Goal: Task Accomplishment & Management: Manage account settings

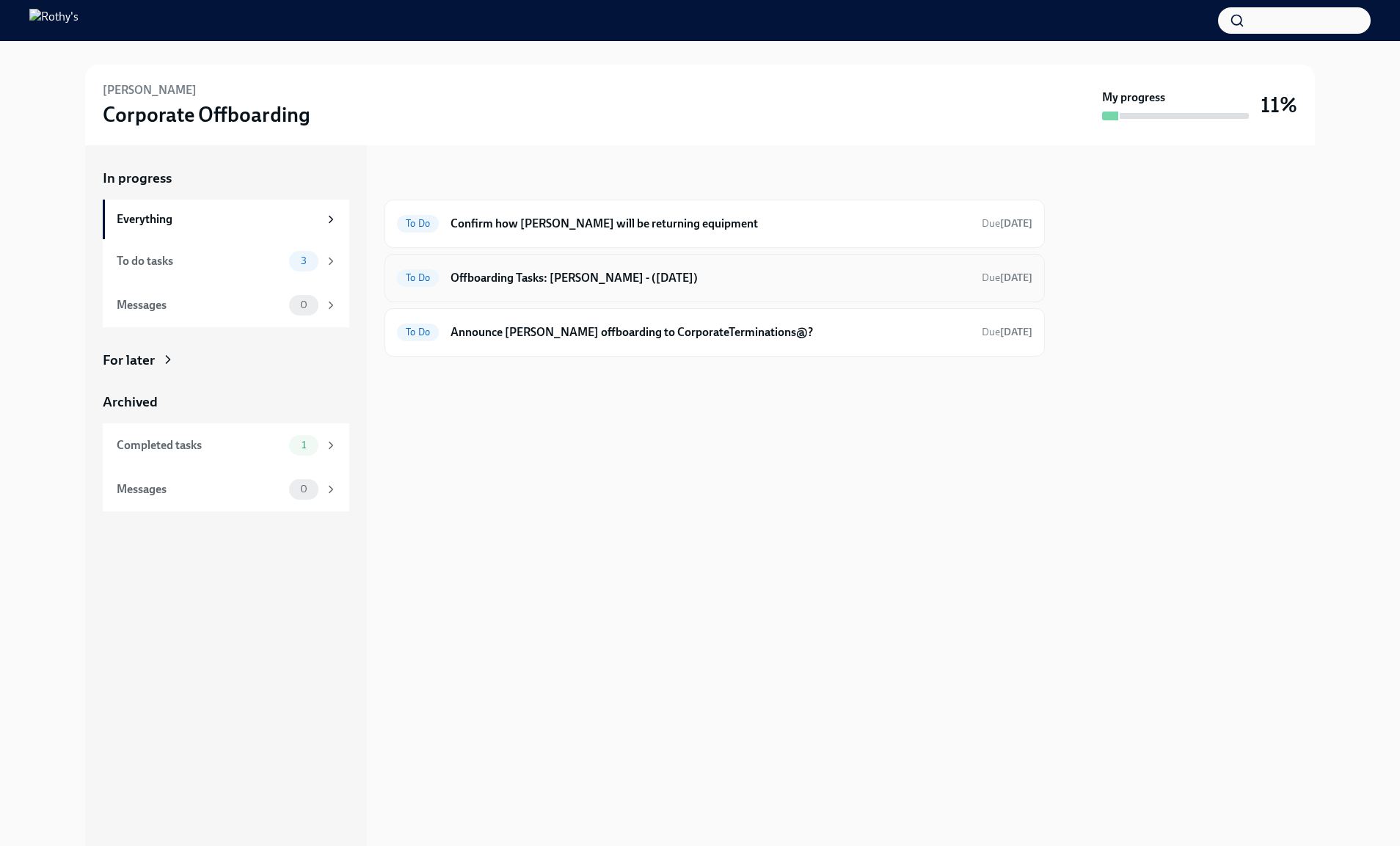
click at [499, 286] on div "To Do Offboarding Tasks: Chao - (09/26/2025) Due in 13 days" at bounding box center [715, 279] width 636 height 24
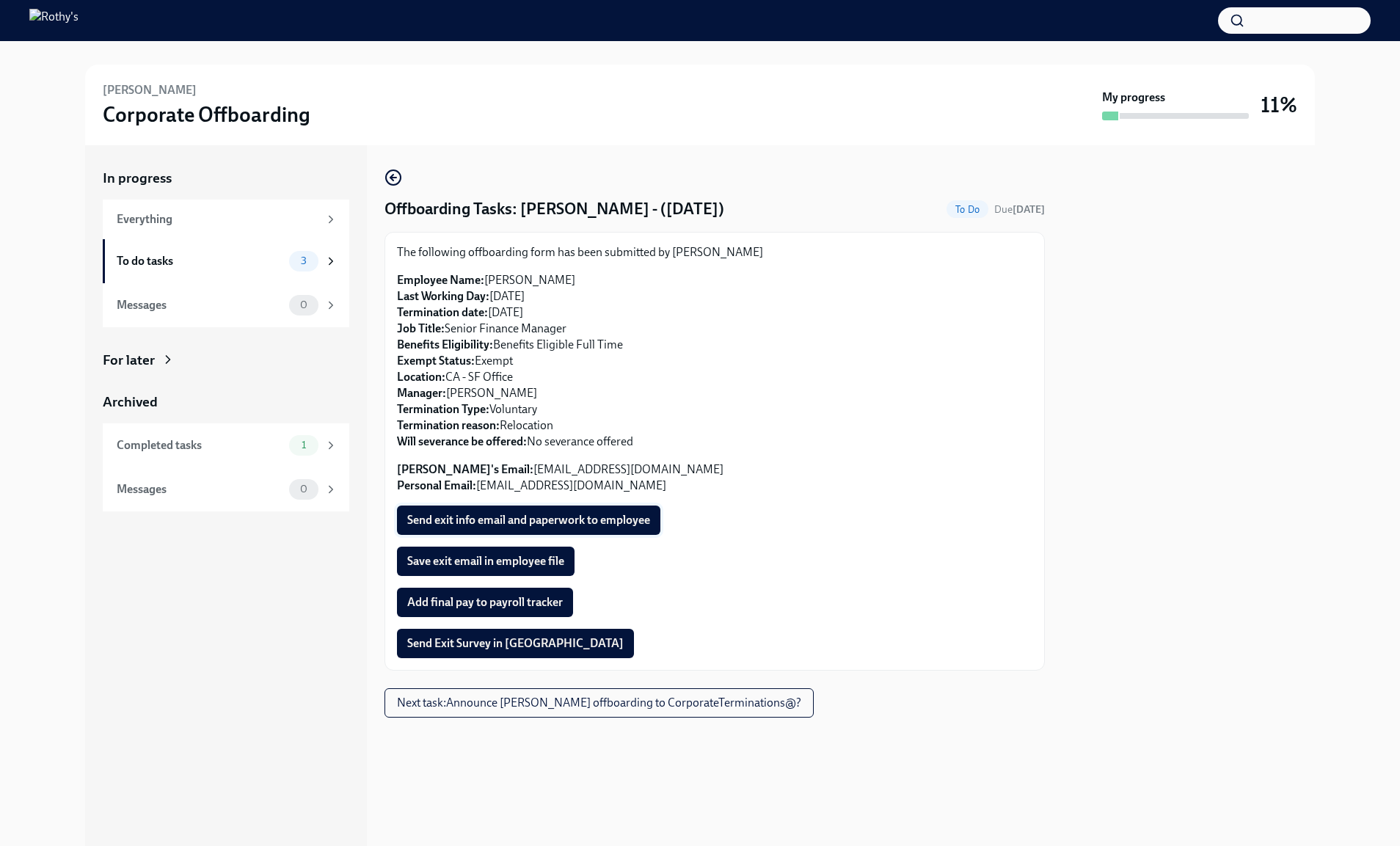
click at [540, 521] on span "Send exit info email and paperwork to employee" at bounding box center [528, 521] width 243 height 15
click at [538, 562] on span "Save exit email in employee file" at bounding box center [485, 562] width 157 height 15
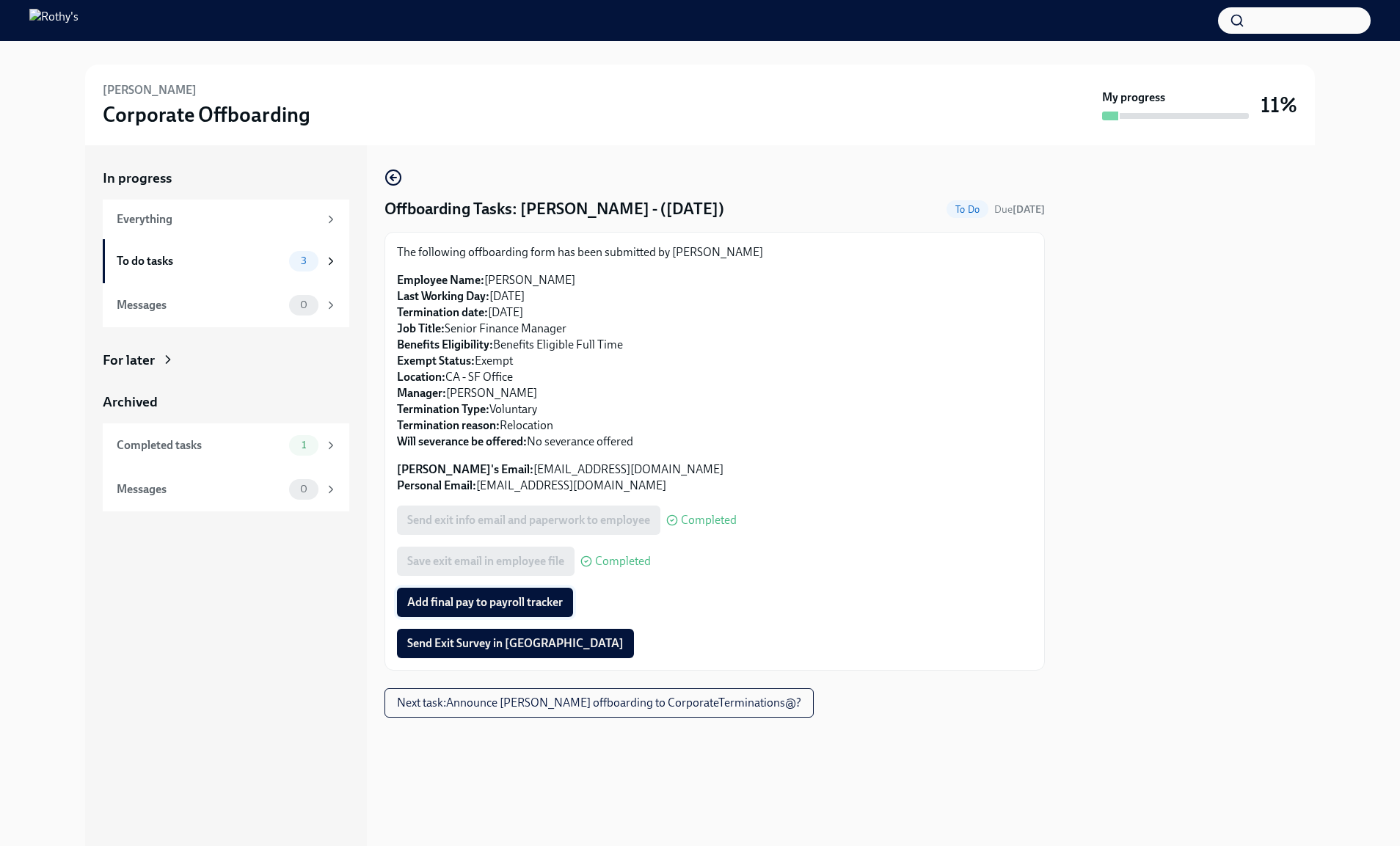
click at [532, 603] on span "Add final pay to payroll tracker" at bounding box center [485, 602] width 156 height 15
click at [453, 656] on button "Send Exit Survey in [GEOGRAPHIC_DATA]" at bounding box center [515, 643] width 237 height 29
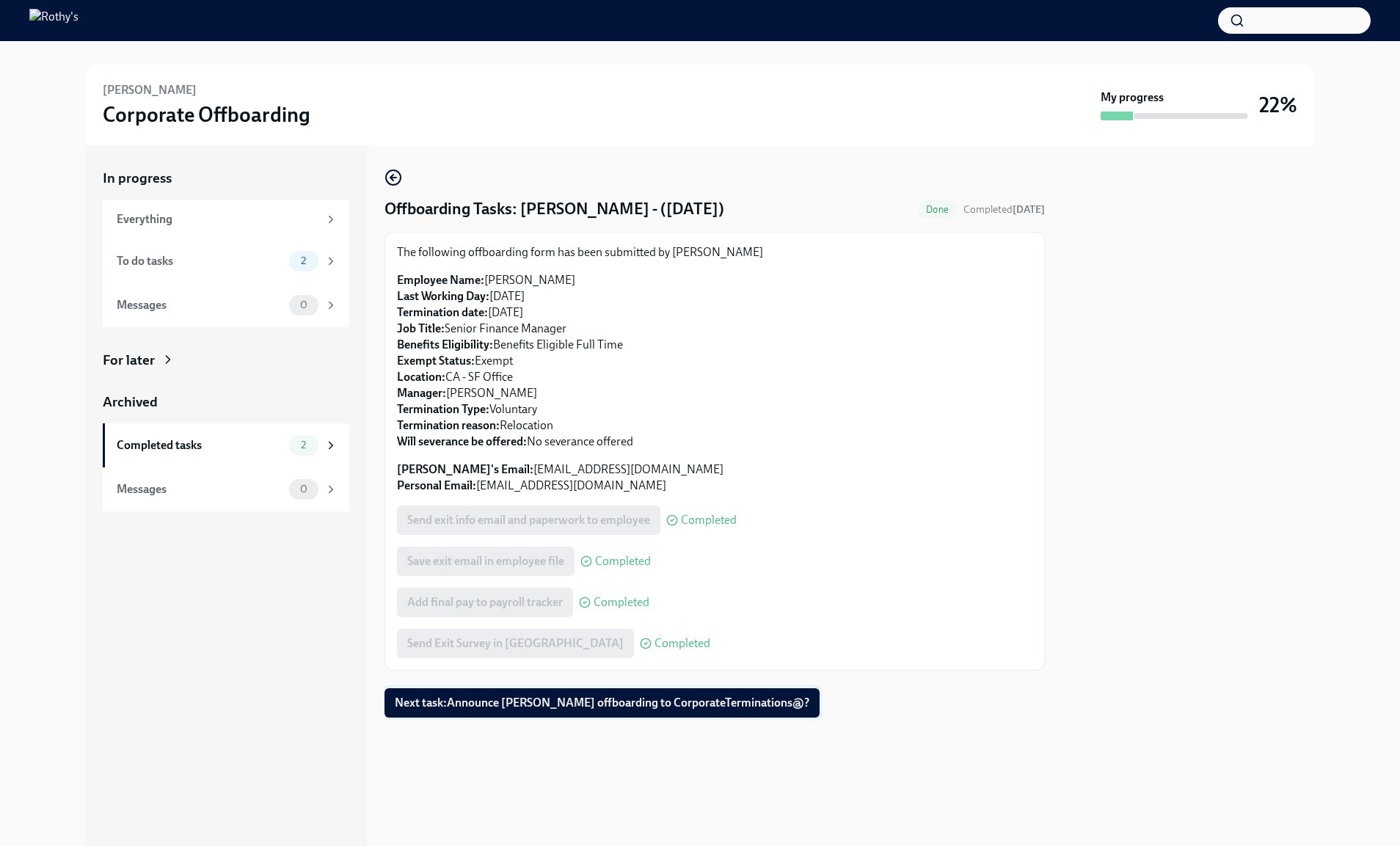
click at [471, 705] on span "Next task : Announce Chao Teng offboarding to CorporateTerminations@?" at bounding box center [601, 703] width 415 height 15
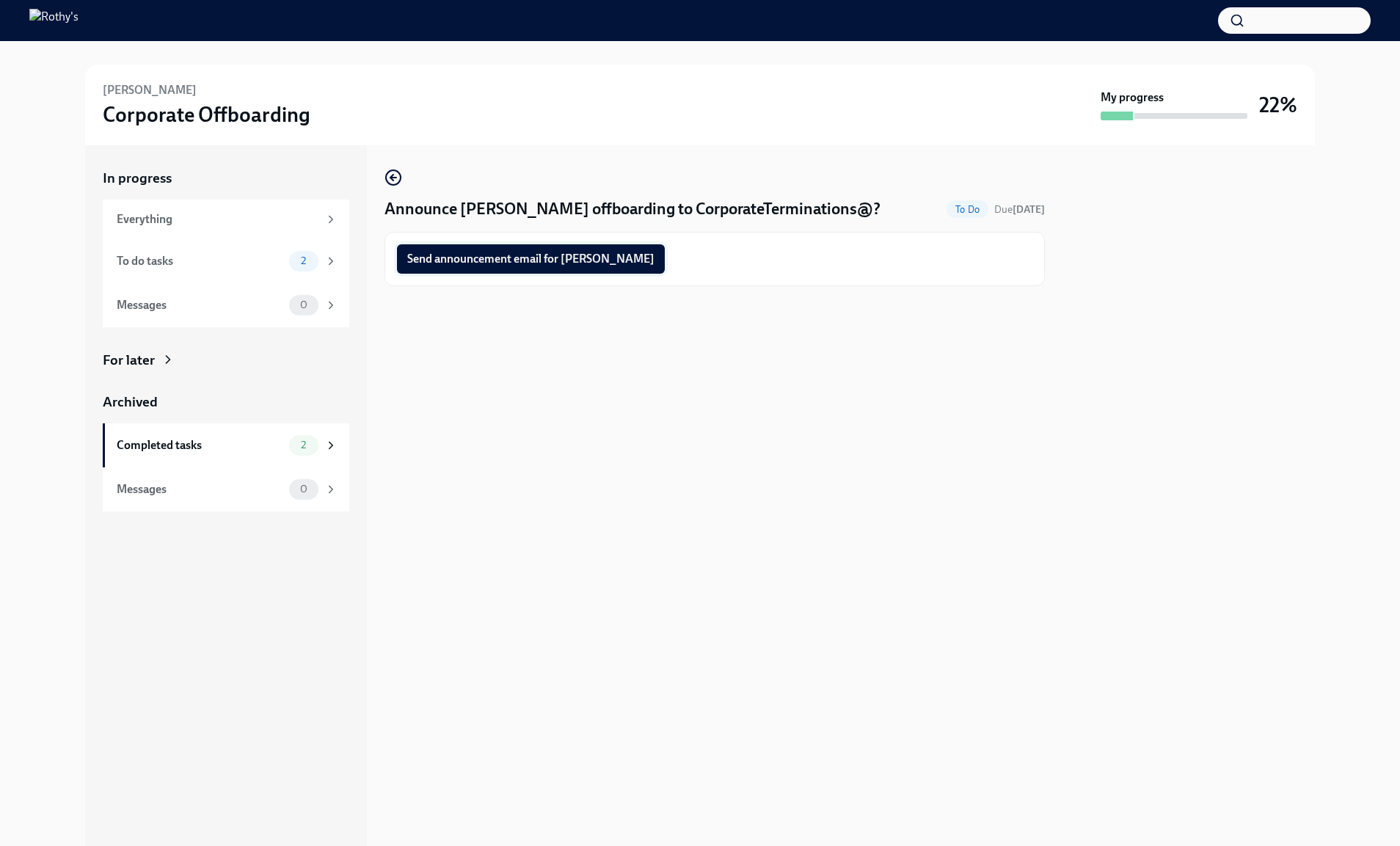
click at [496, 255] on span "Send announcement email for Chao" at bounding box center [531, 259] width 247 height 15
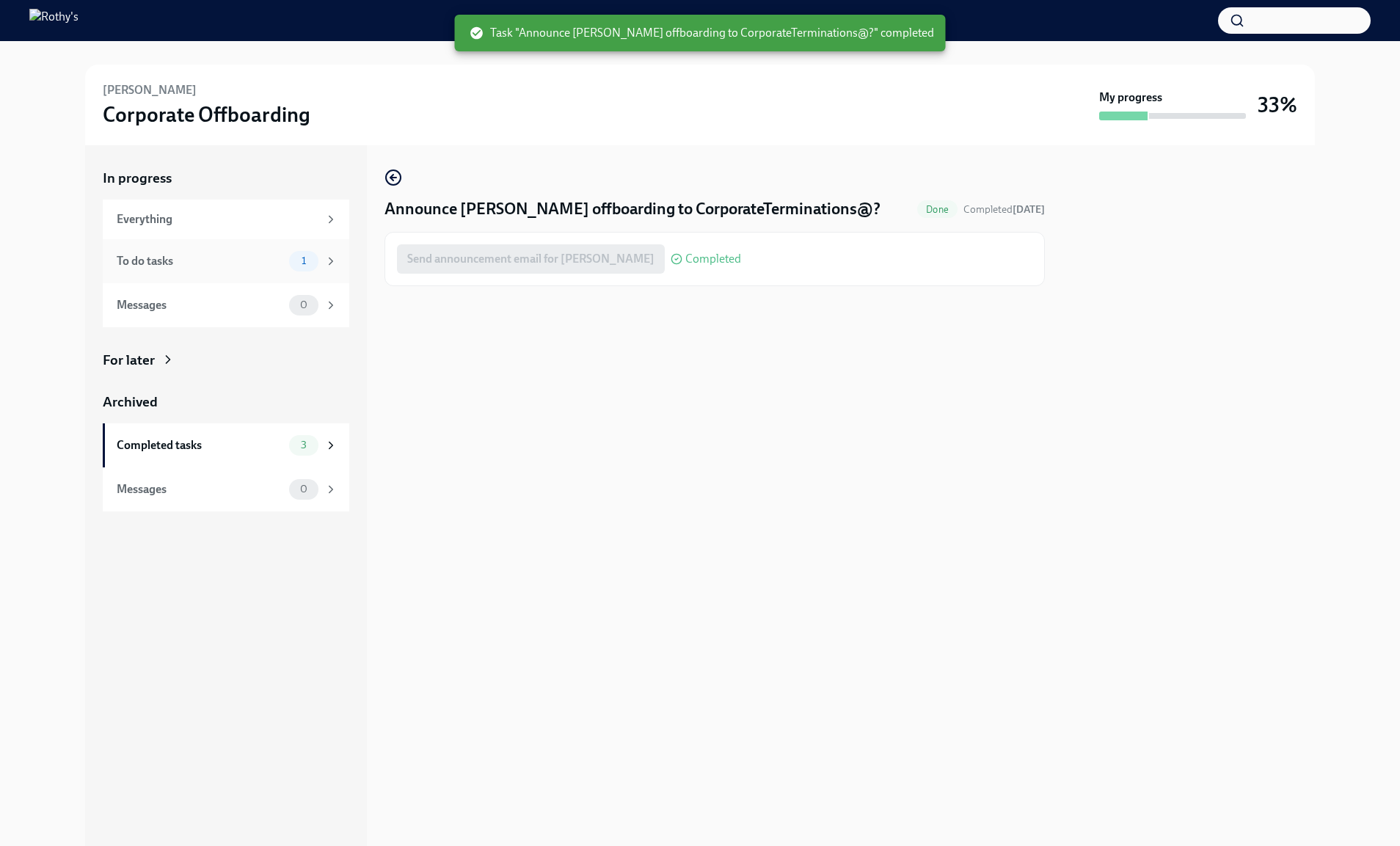
click at [218, 256] on div "To do tasks" at bounding box center [200, 261] width 167 height 16
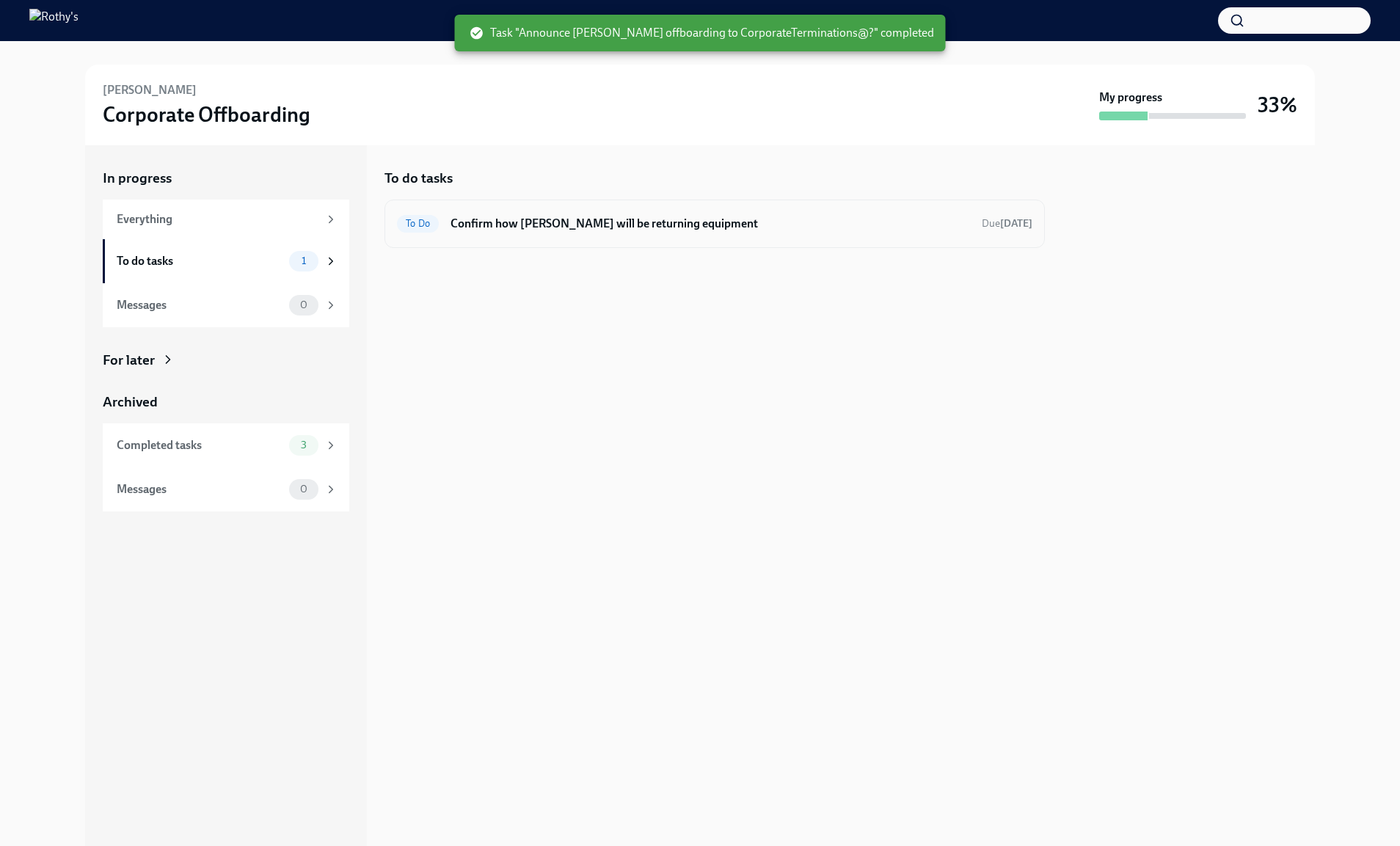
click at [475, 235] on div "To Do Confirm how Chao Teng will be returning equipment Due in 13 days" at bounding box center [714, 223] width 660 height 48
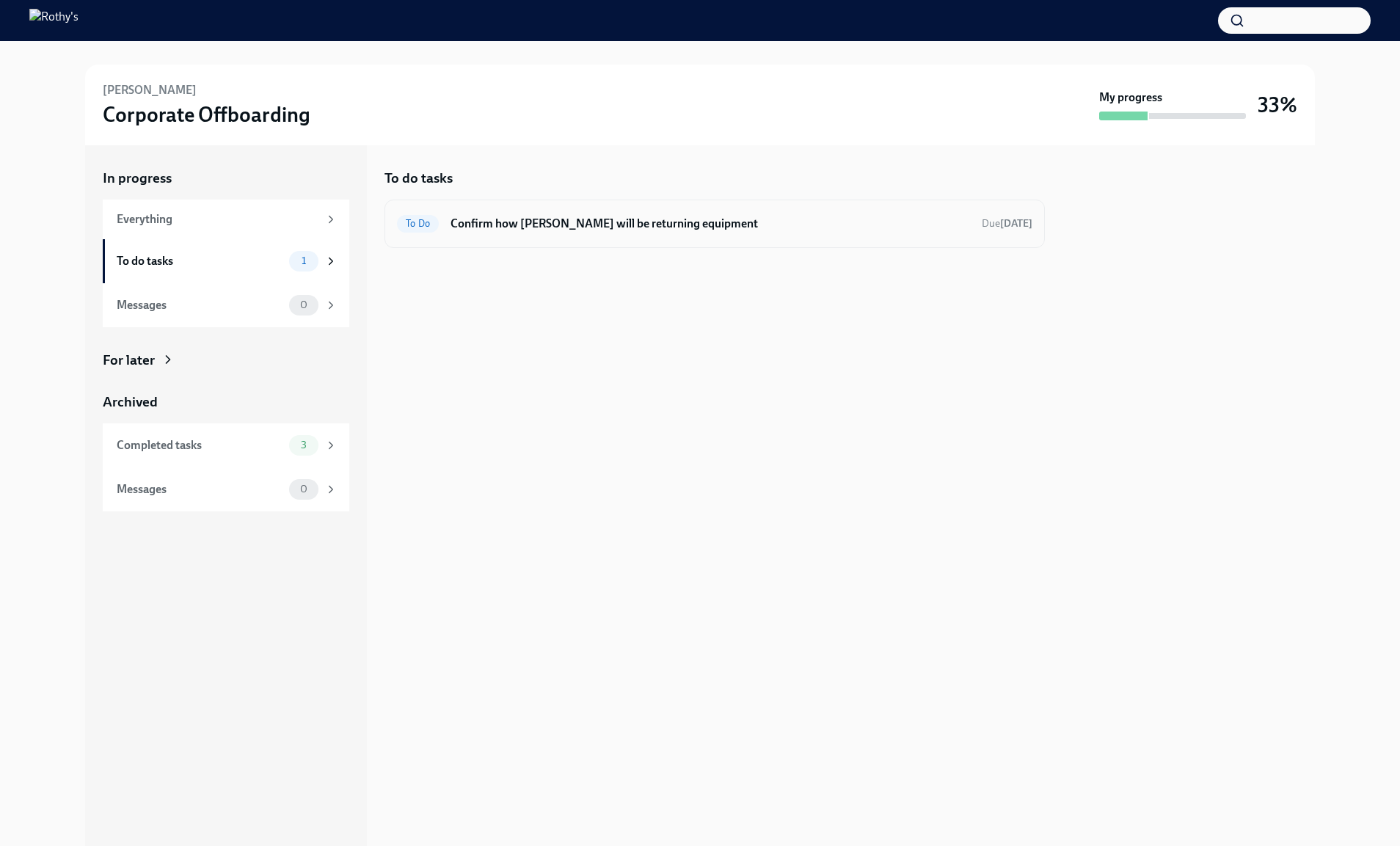
click at [589, 238] on div "To Do Confirm how Chao Teng will be returning equipment Due in 13 days" at bounding box center [714, 223] width 660 height 48
click at [586, 228] on h6 "Confirm how Chao Teng will be returning equipment" at bounding box center [710, 224] width 520 height 16
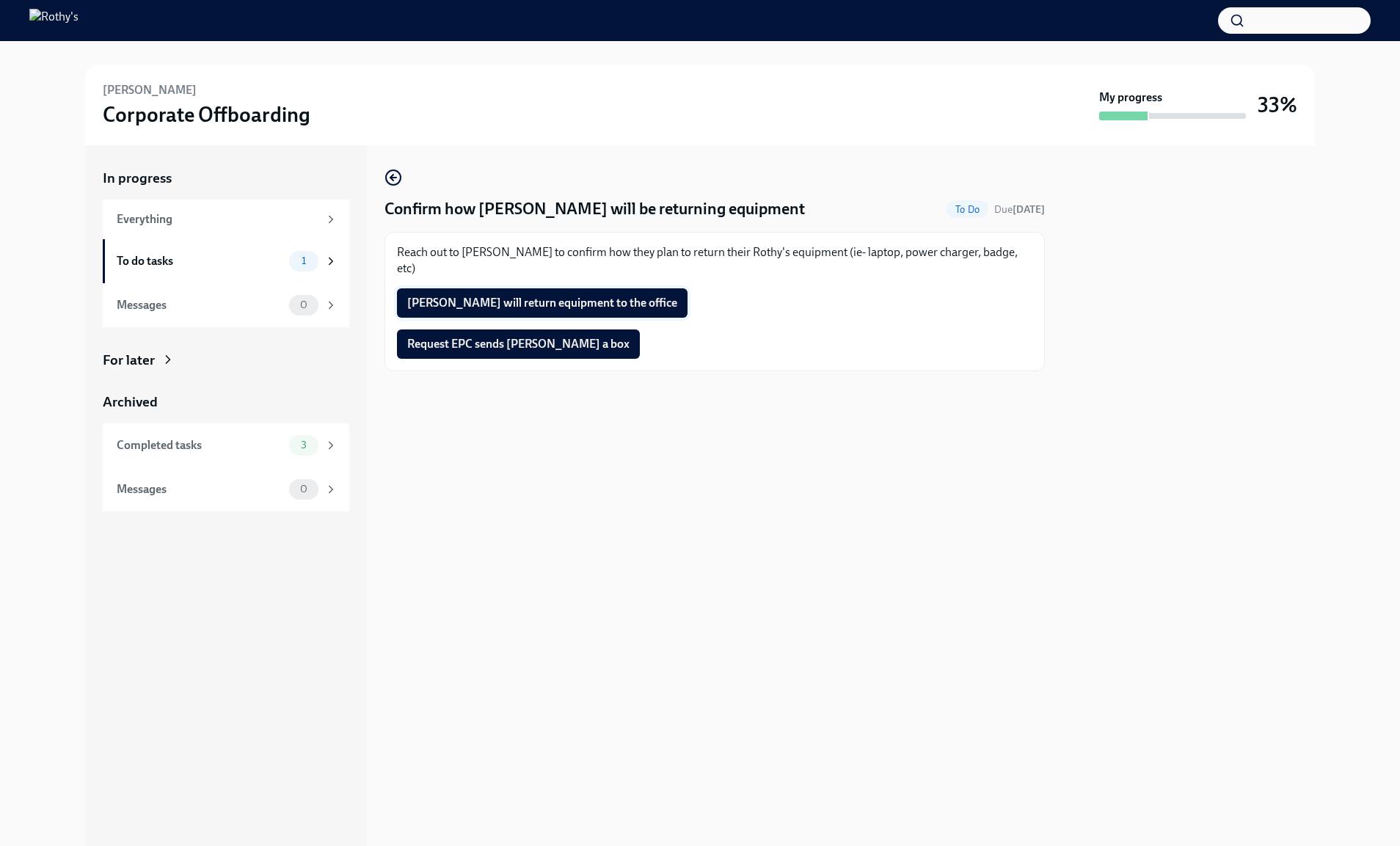
click at [620, 288] on button "Chao Teng will return equipment to the office" at bounding box center [542, 302] width 290 height 29
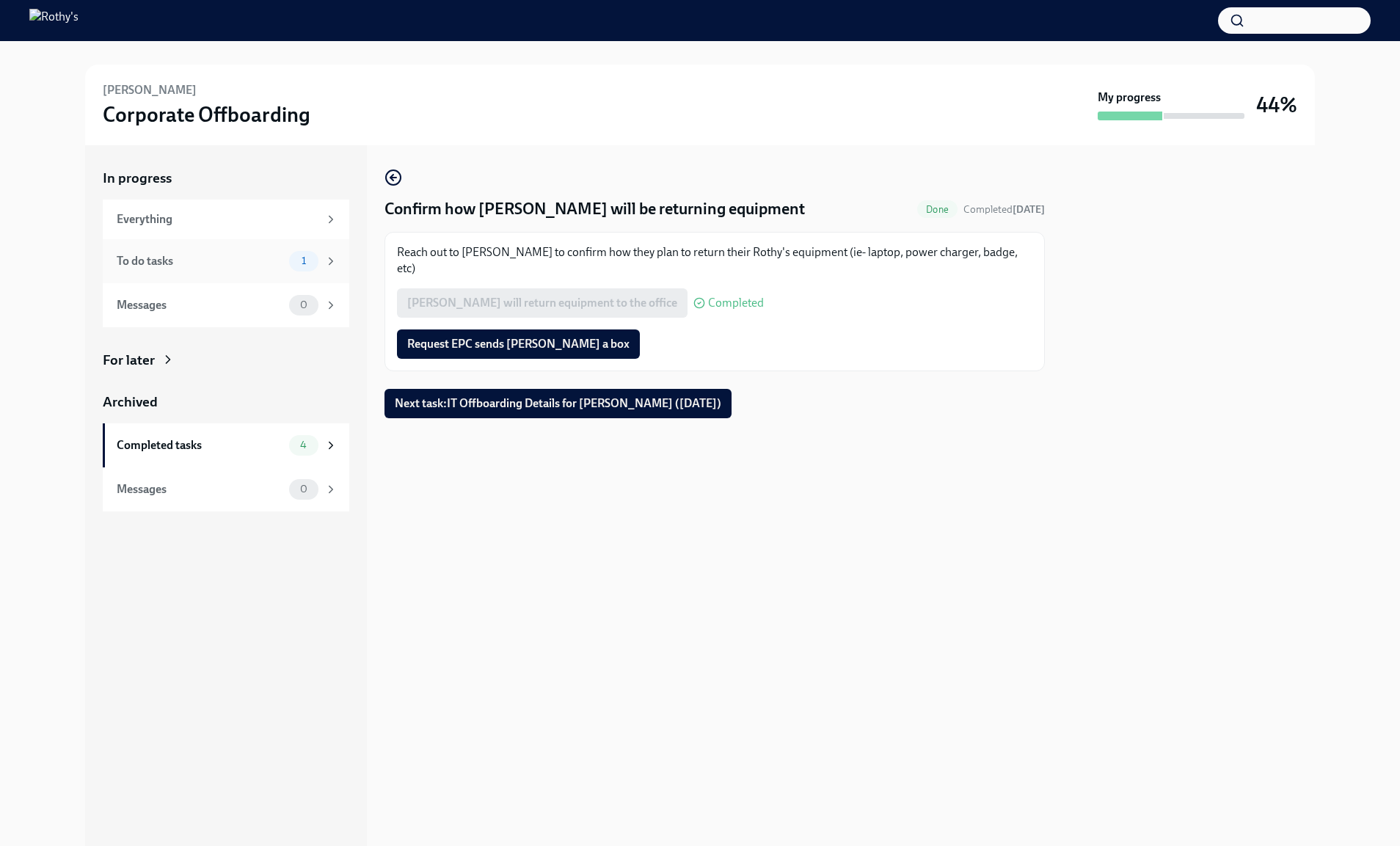
click at [217, 277] on div "To do tasks 1" at bounding box center [226, 261] width 246 height 44
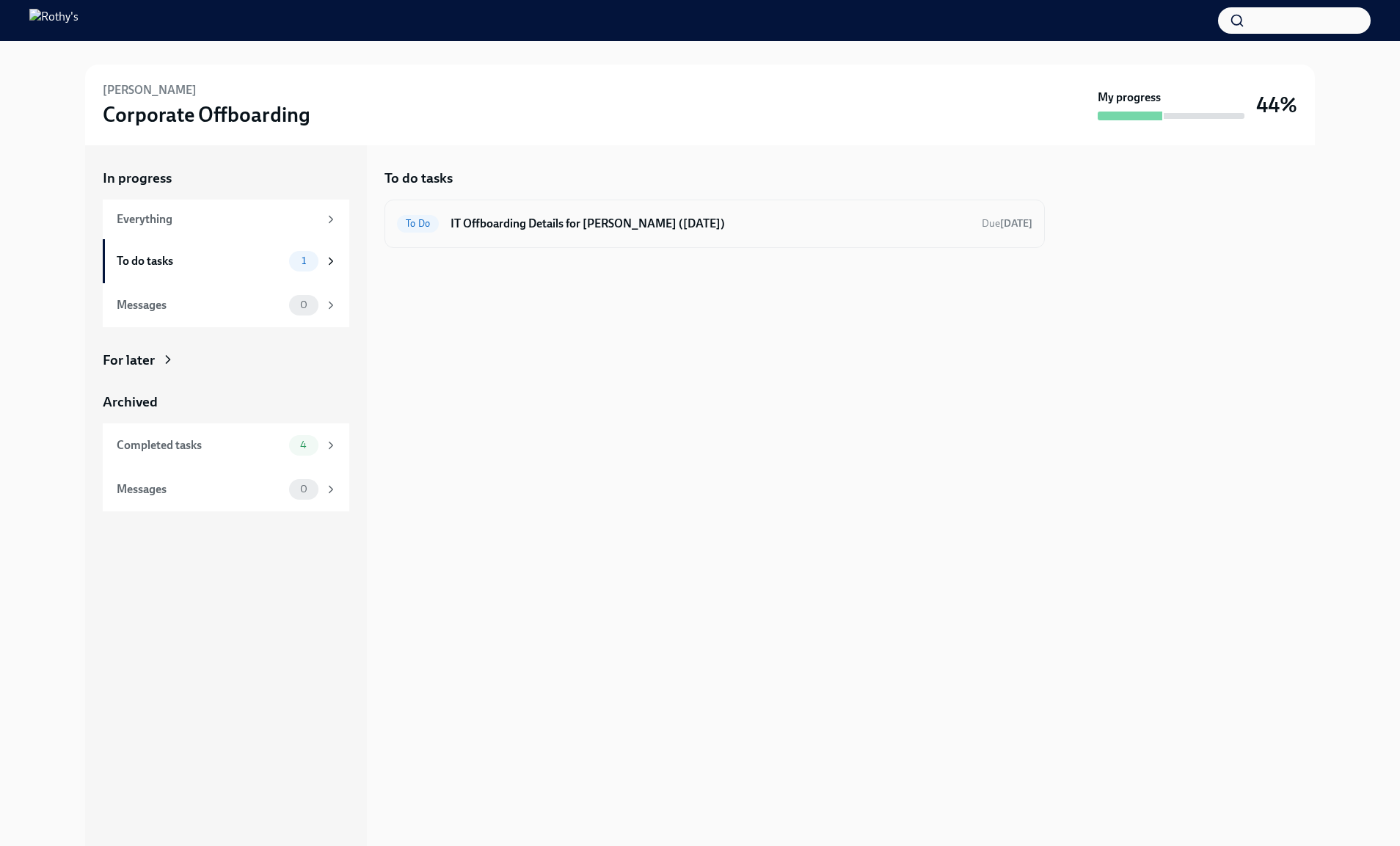
click at [523, 235] on div "To Do IT Offboarding Details for Chao Teng (09/26/2025) Due Oct 13th" at bounding box center [714, 223] width 660 height 48
click at [538, 225] on h6 "IT Offboarding Details for Chao Teng (09/26/2025)" at bounding box center [710, 224] width 520 height 16
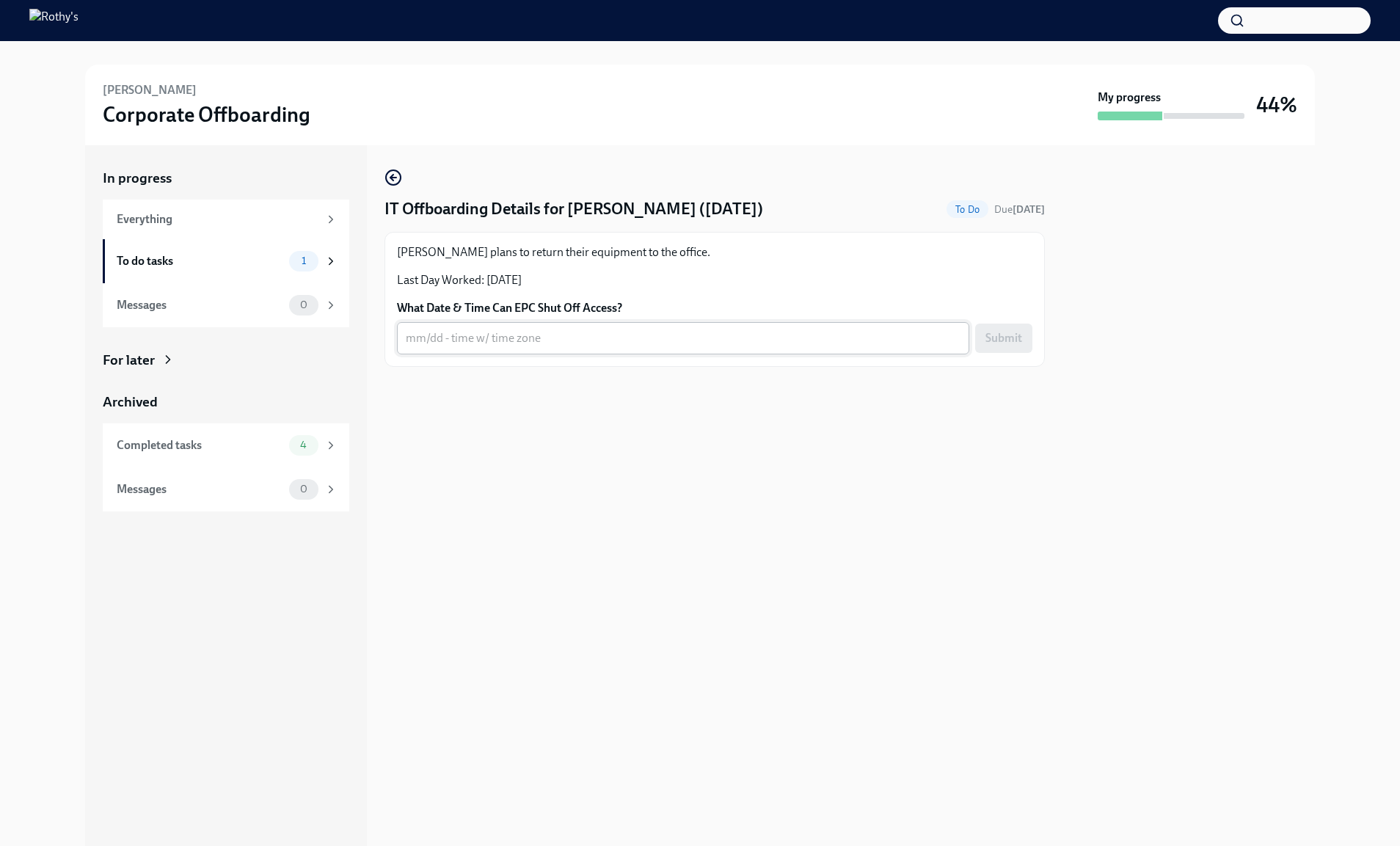
click at [494, 349] on div "x ​" at bounding box center [683, 338] width 572 height 32
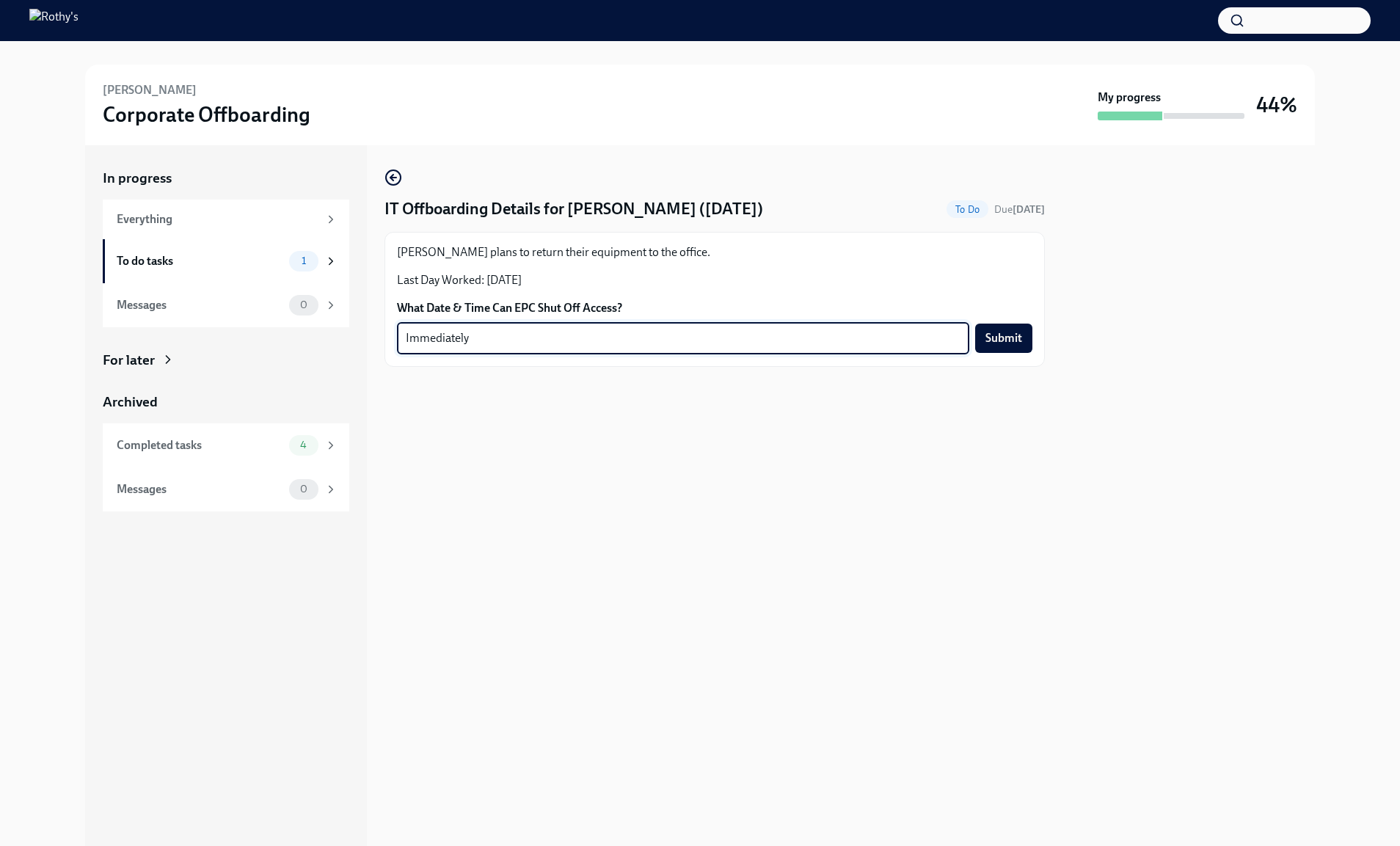
type textarea "Immediately"
click at [581, 396] on div at bounding box center [714, 390] width 660 height 47
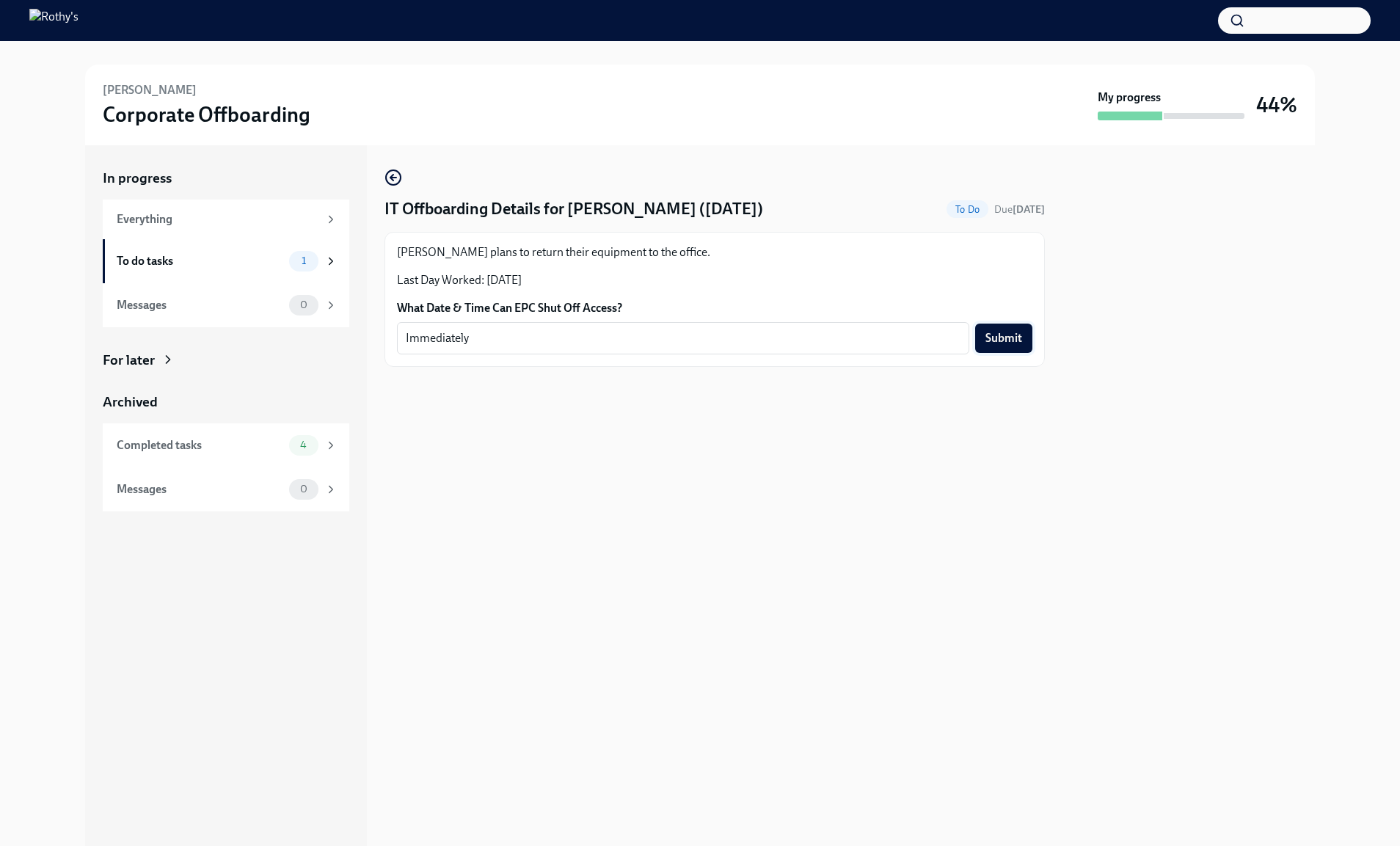
click at [1004, 342] on span "Submit" at bounding box center [1003, 339] width 36 height 15
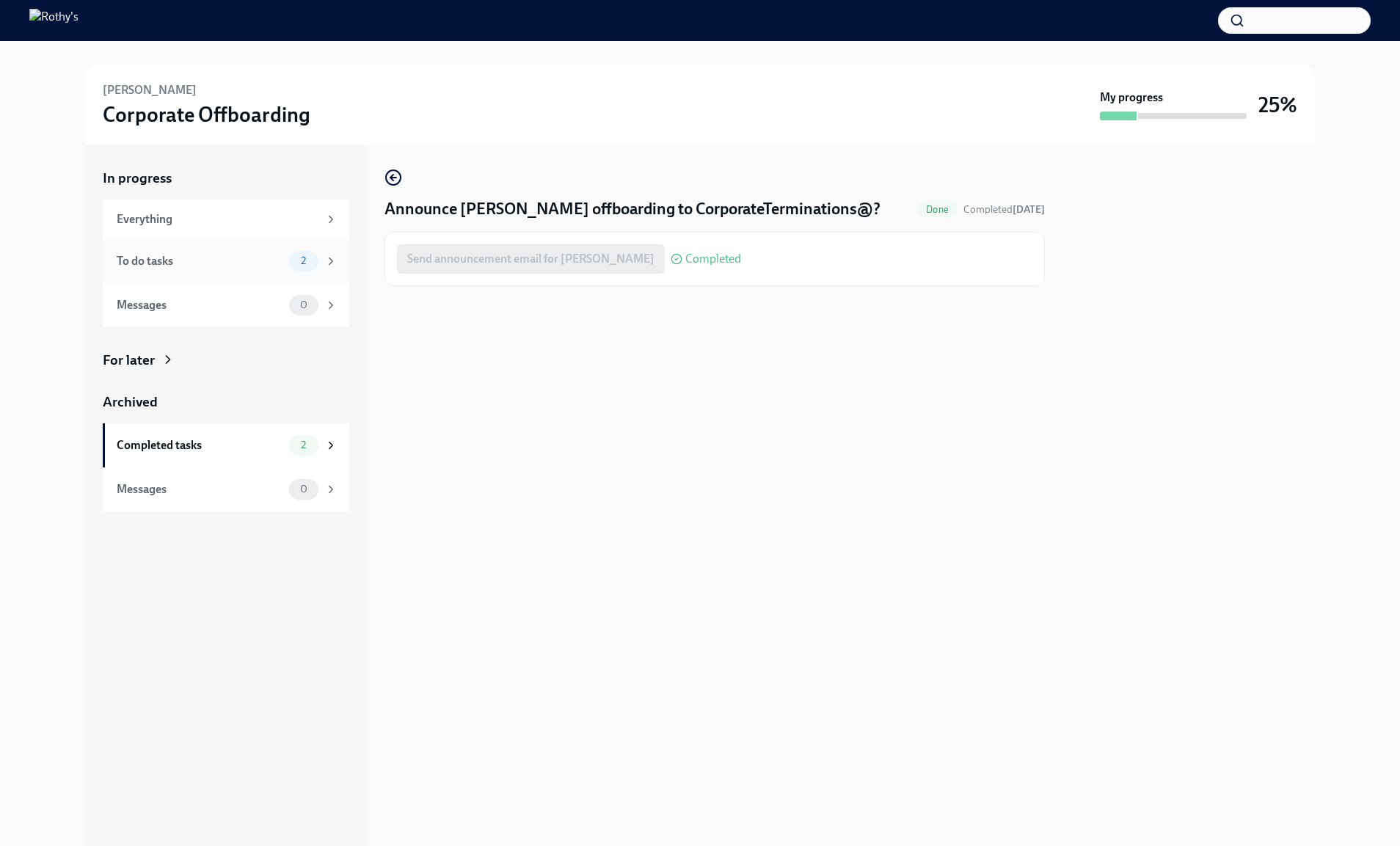
click at [188, 255] on div "To do tasks" at bounding box center [200, 261] width 167 height 16
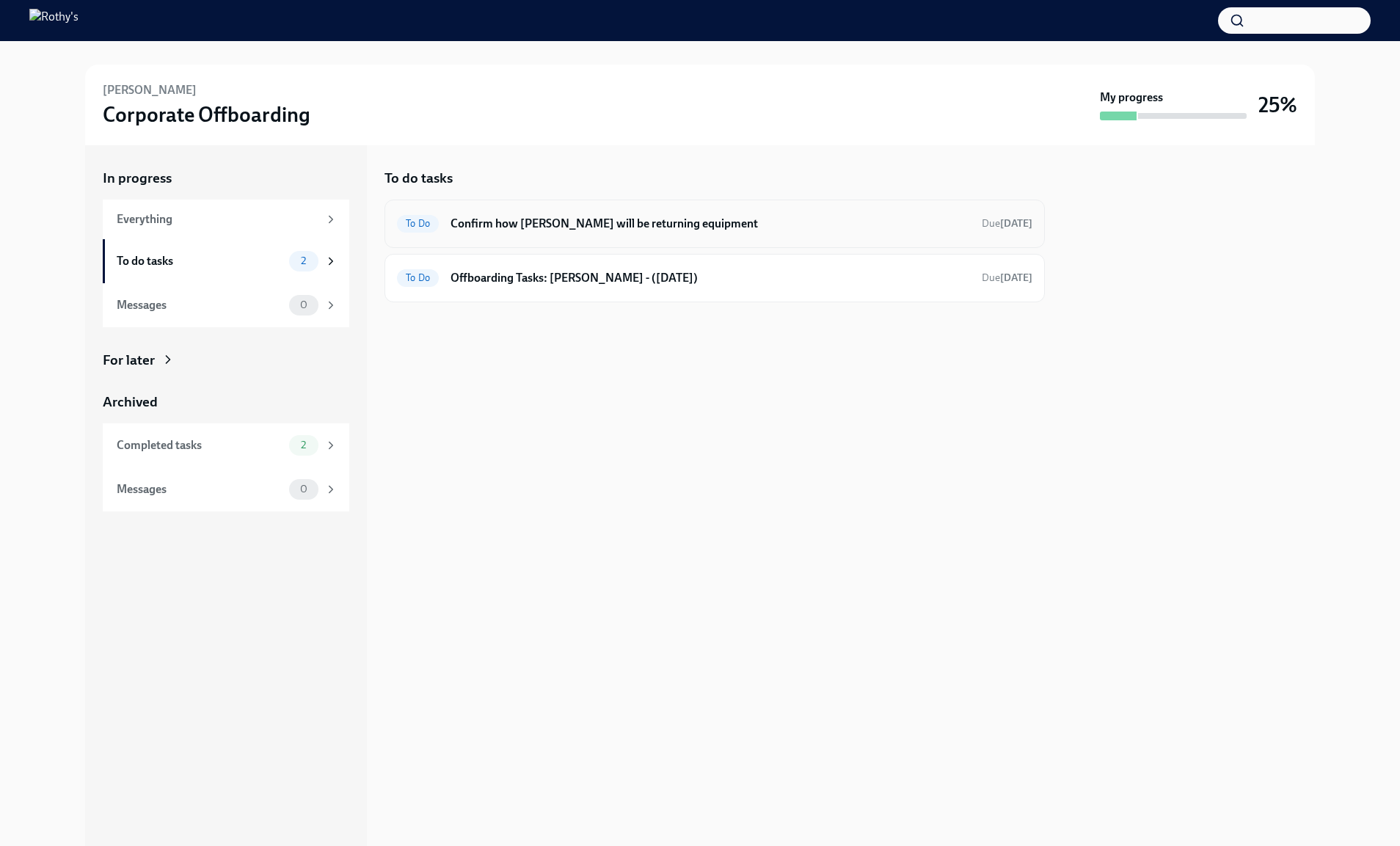
click at [455, 230] on h6 "Confirm how [PERSON_NAME] will be returning equipment" at bounding box center [710, 224] width 520 height 16
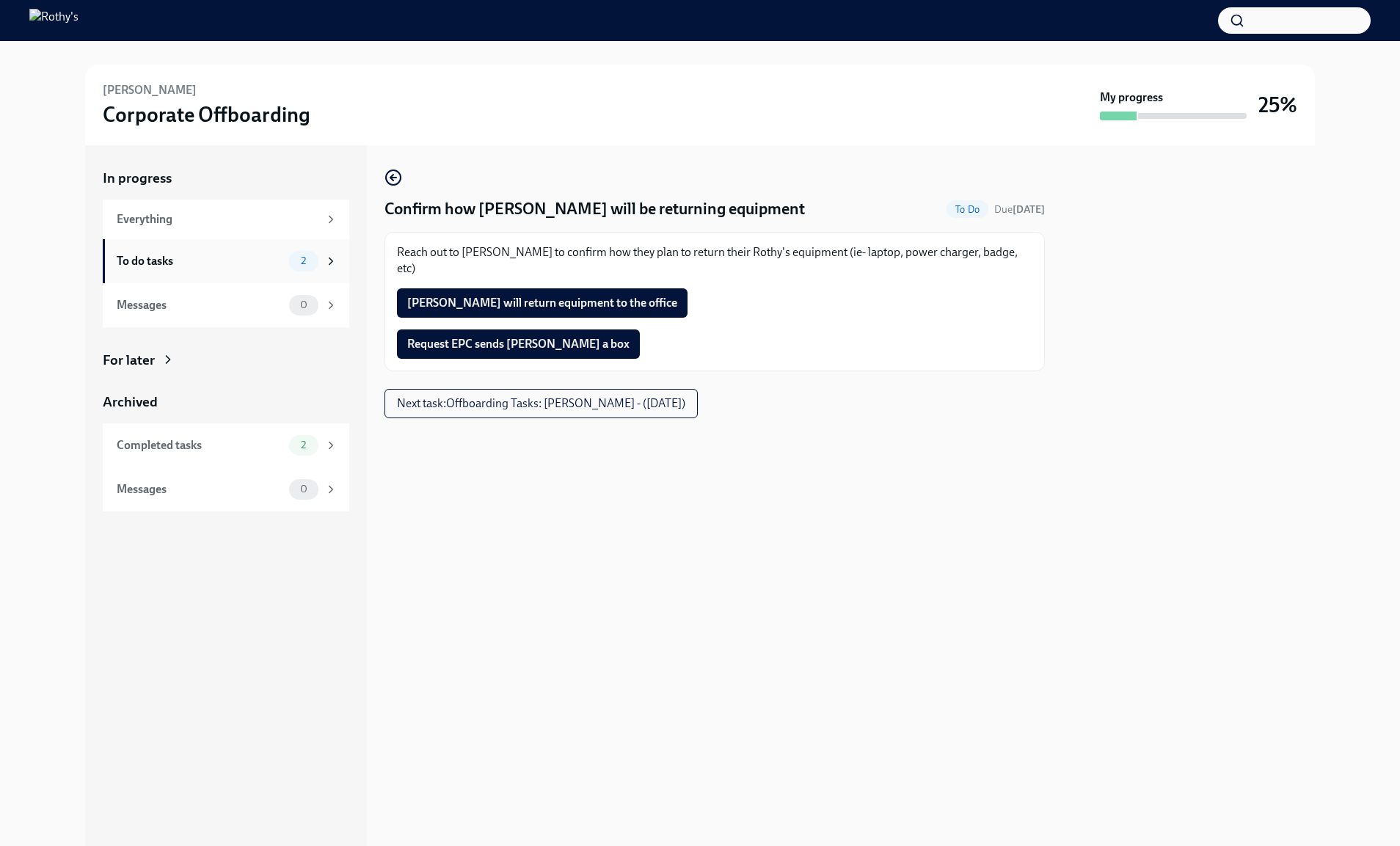
click at [214, 264] on div "To do tasks" at bounding box center [200, 261] width 167 height 16
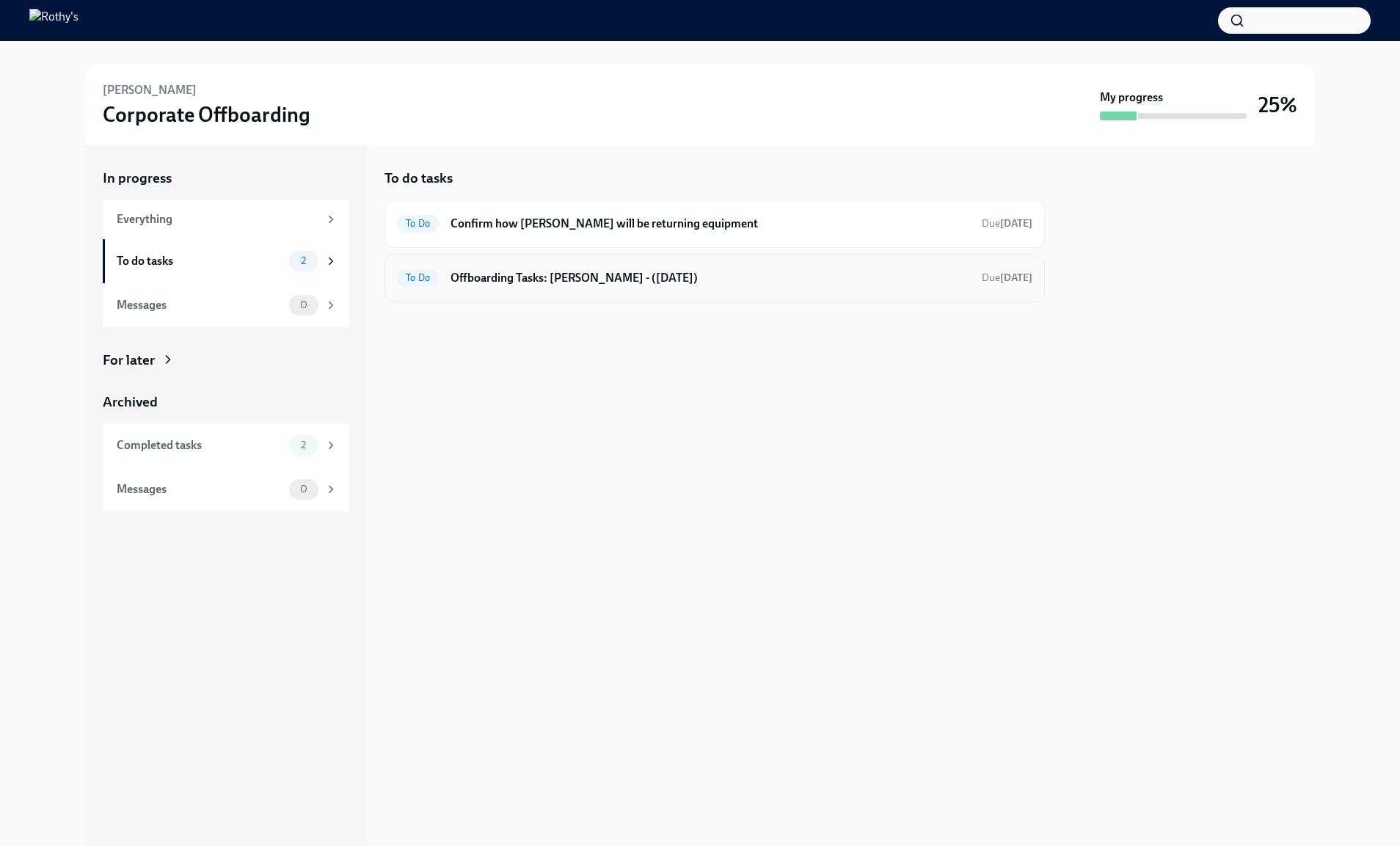
click at [504, 290] on div "To Do Offboarding Tasks: [PERSON_NAME] - ([DATE]) Due [DATE]" at bounding box center [714, 278] width 660 height 48
click at [495, 278] on h6 "Offboarding Tasks: [PERSON_NAME] - ([DATE])" at bounding box center [710, 279] width 520 height 16
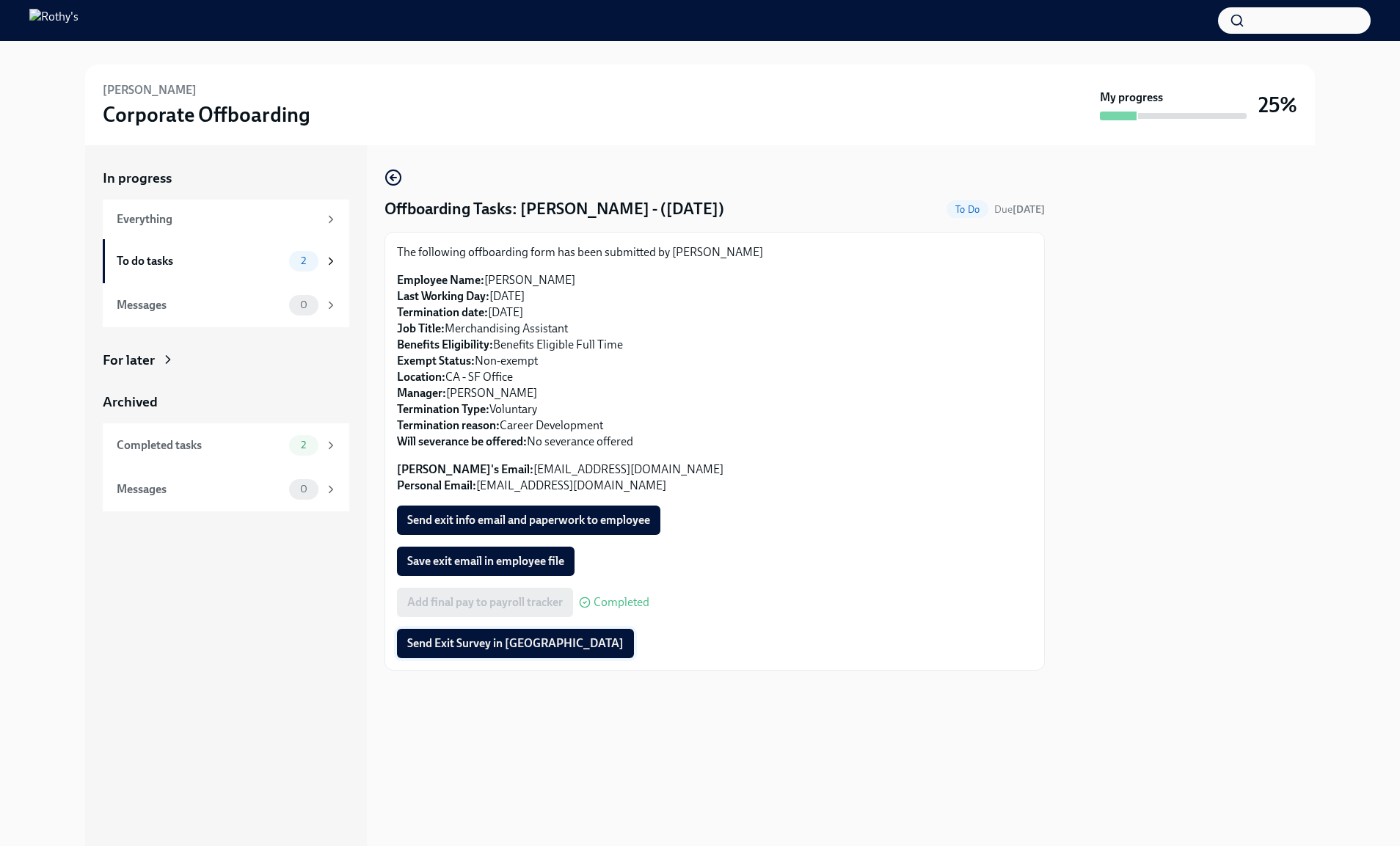
click at [471, 652] on button "Send Exit Survey in [GEOGRAPHIC_DATA]" at bounding box center [515, 643] width 237 height 29
click at [450, 559] on span "Save exit email in employee file" at bounding box center [485, 562] width 157 height 15
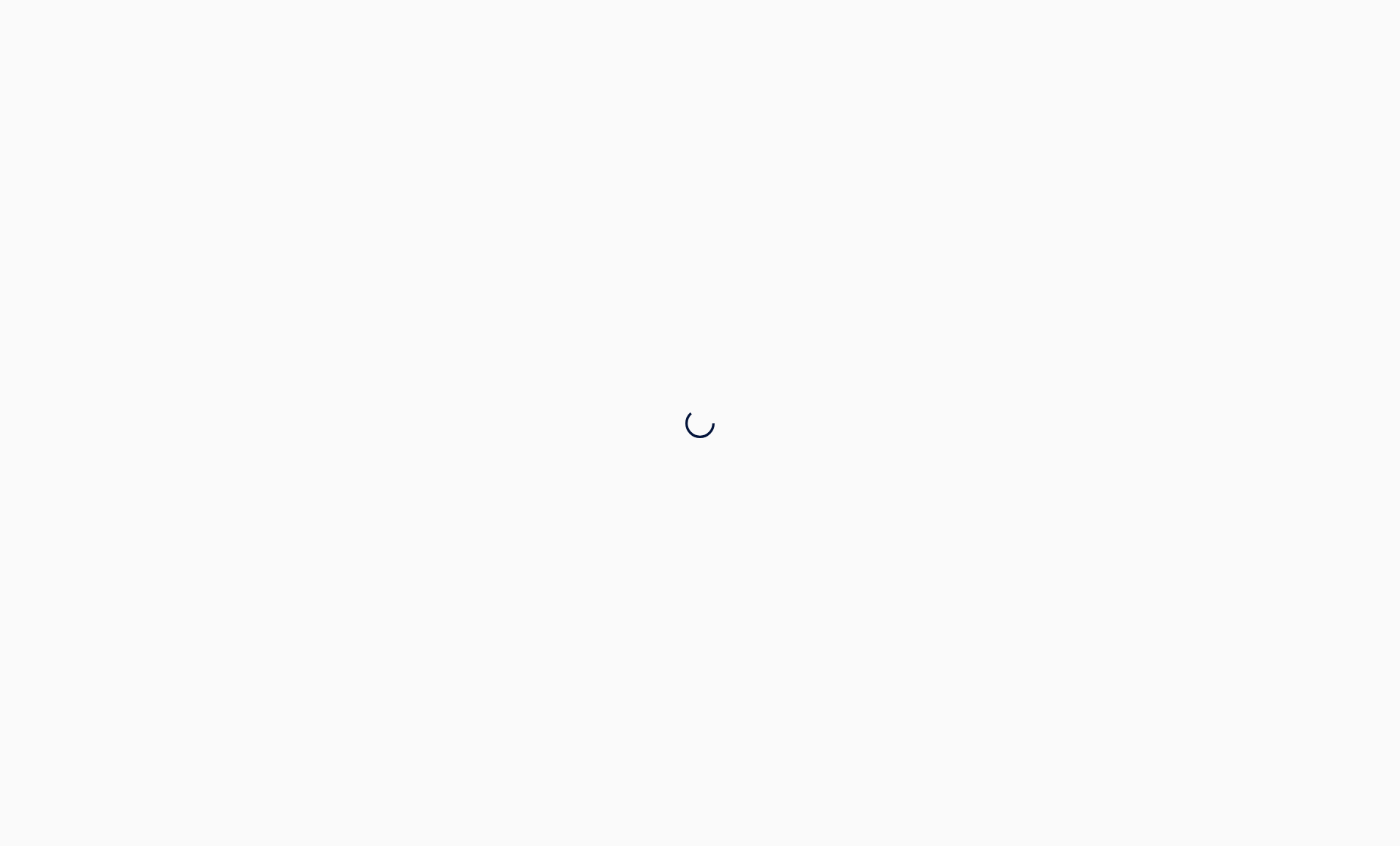
click at [445, 562] on div at bounding box center [700, 423] width 1400 height 846
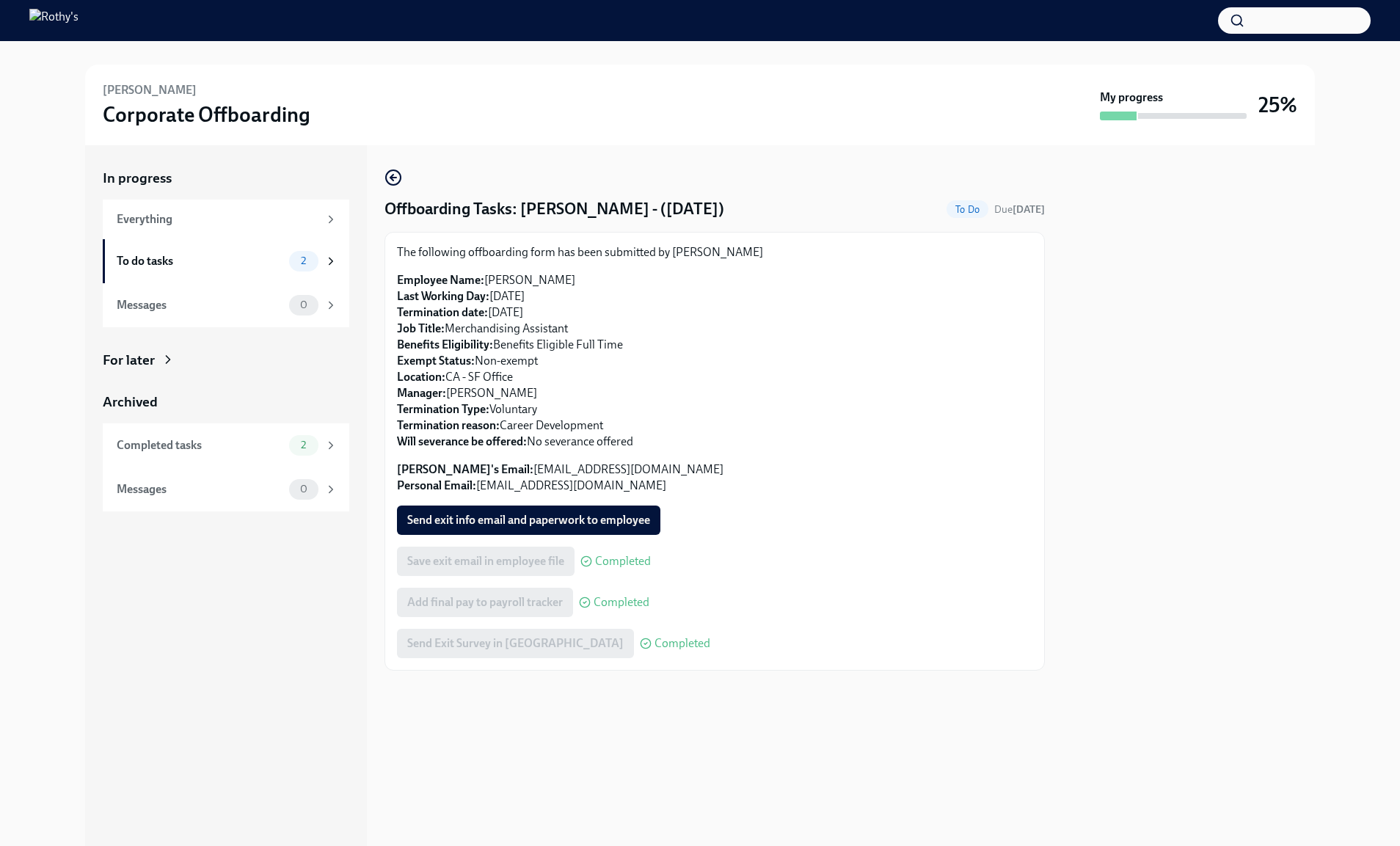
click at [540, 570] on div "Save exit email in employee file Completed" at bounding box center [523, 561] width 254 height 29
click at [203, 452] on div "Completed tasks" at bounding box center [200, 445] width 167 height 16
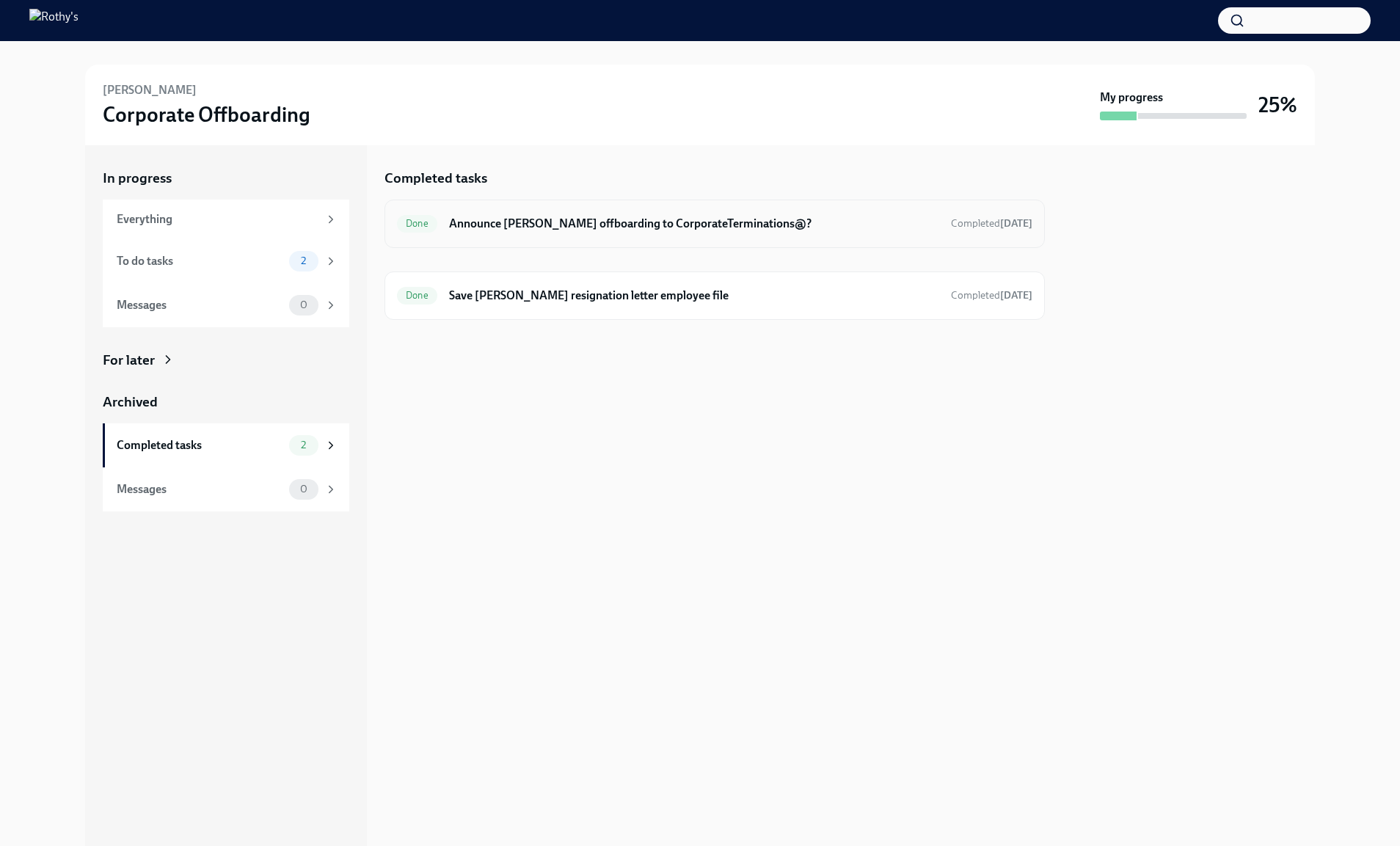
click at [578, 231] on h6 "Announce [PERSON_NAME] offboarding to CorporateTerminations@?" at bounding box center [694, 224] width 490 height 16
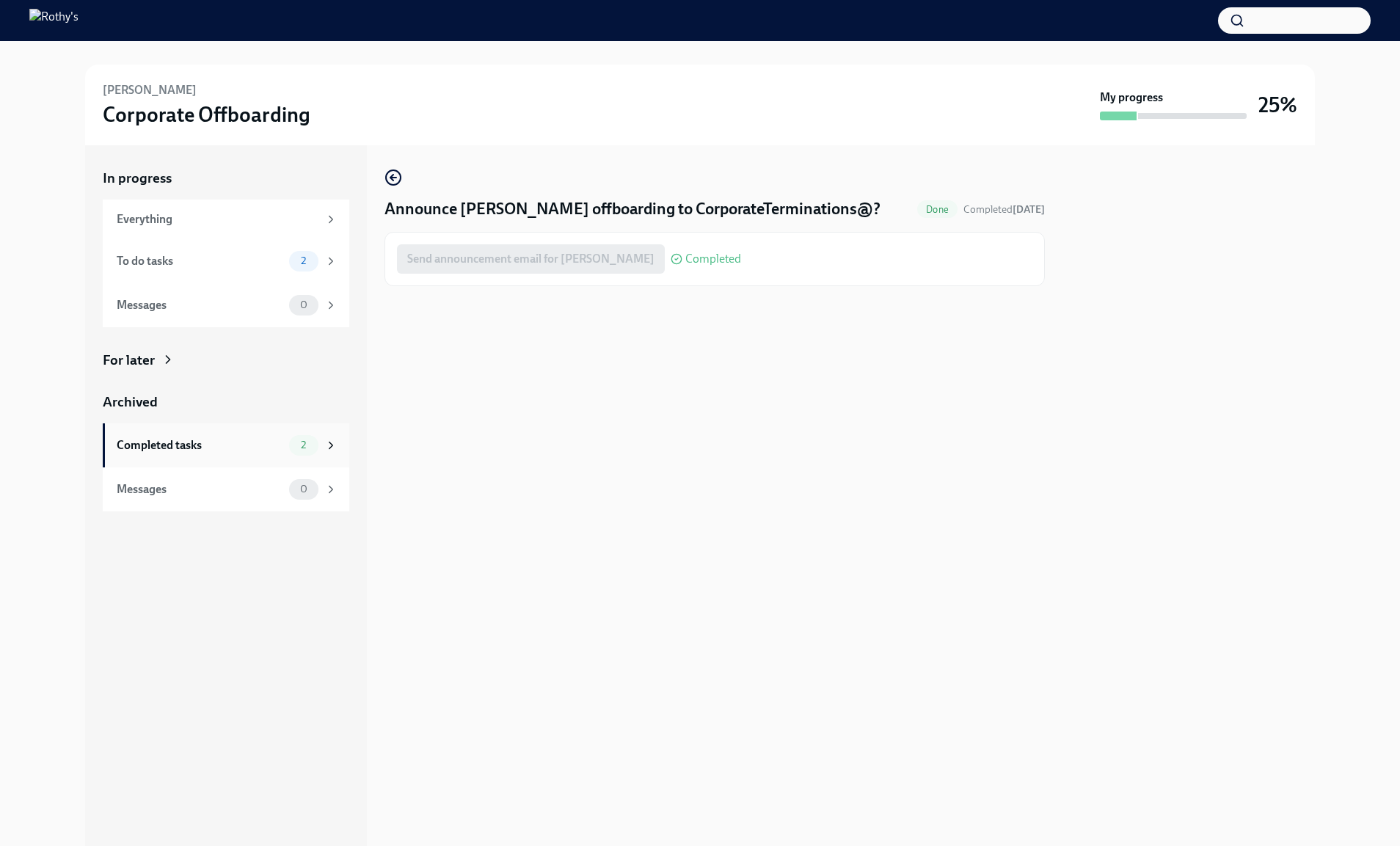
click at [260, 440] on div "Completed tasks" at bounding box center [200, 445] width 167 height 16
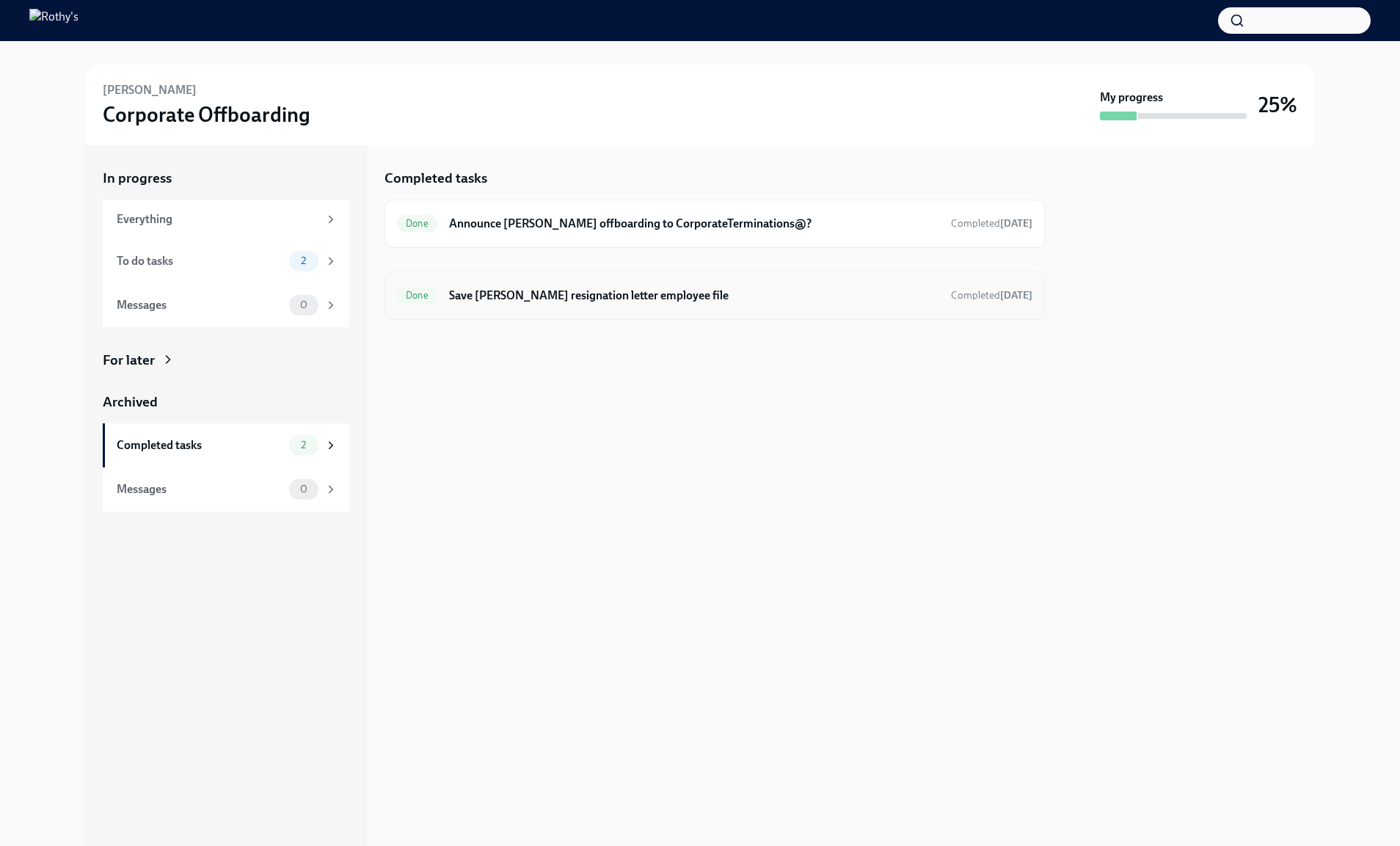
click at [575, 303] on h6 "Save [PERSON_NAME] resignation letter employee file" at bounding box center [694, 296] width 490 height 16
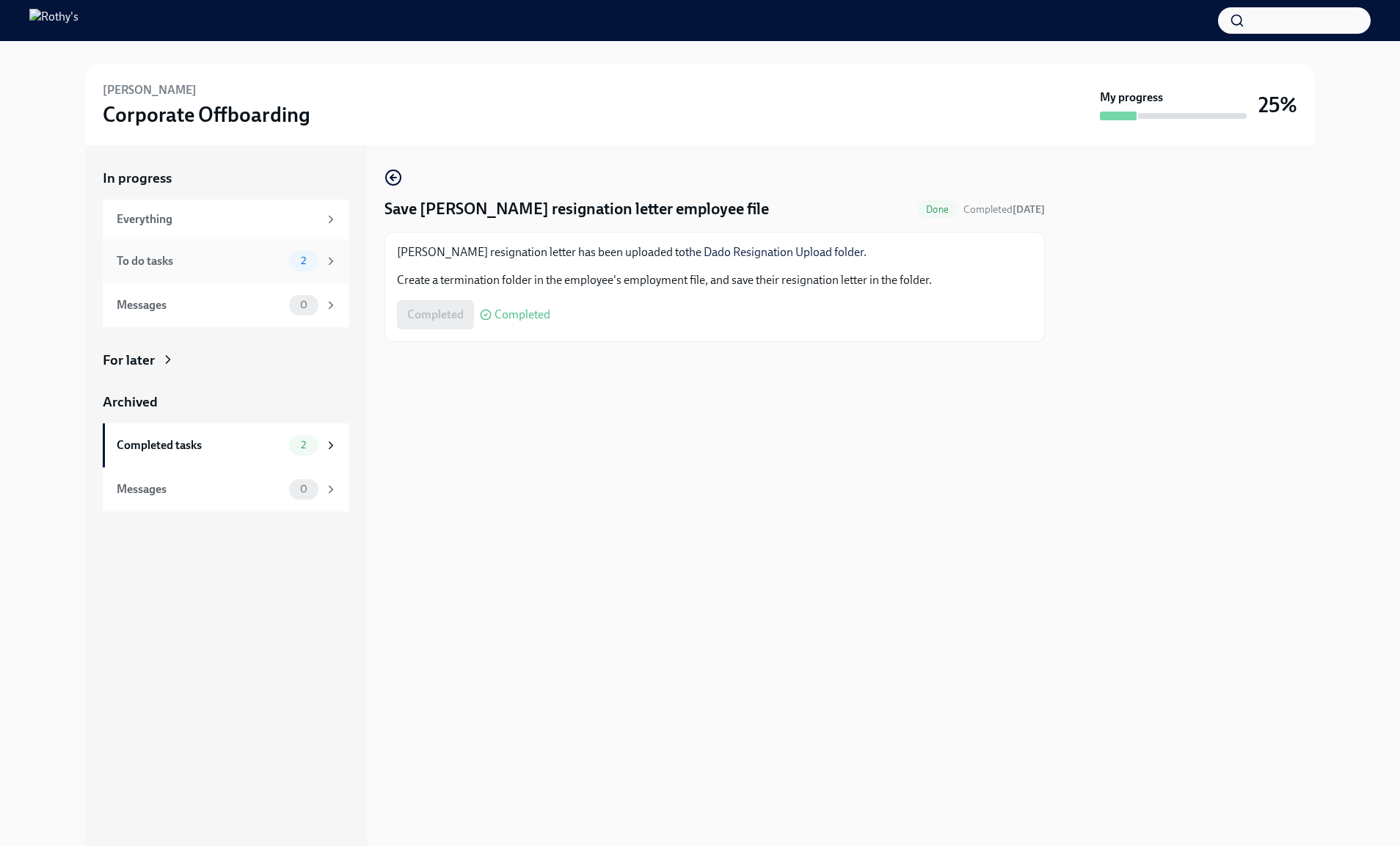
click at [178, 271] on div "To do tasks 2" at bounding box center [227, 261] width 221 height 21
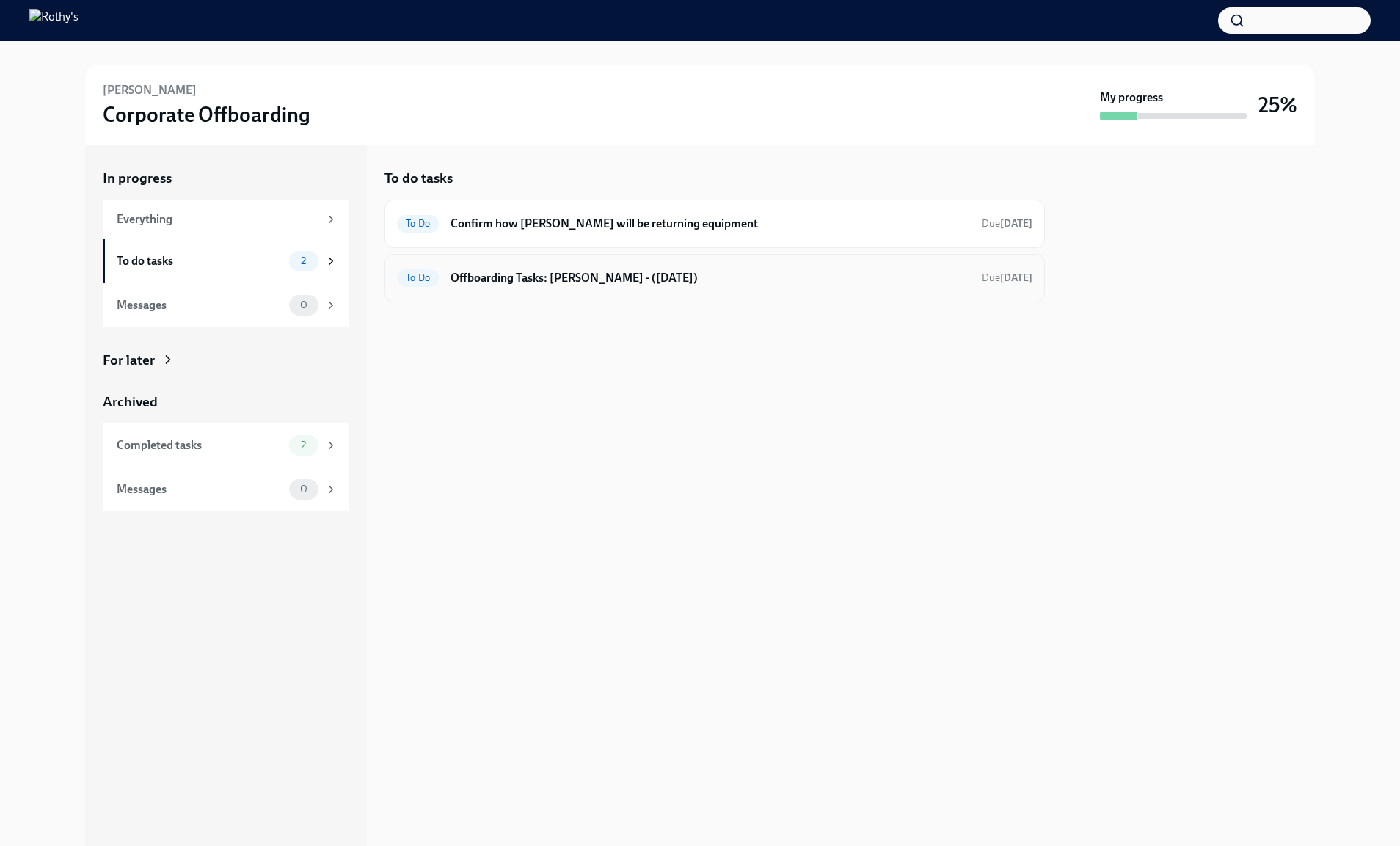
click at [473, 280] on h6 "Offboarding Tasks: [PERSON_NAME] - ([DATE])" at bounding box center [710, 279] width 520 height 16
